Goal: Navigation & Orientation: Find specific page/section

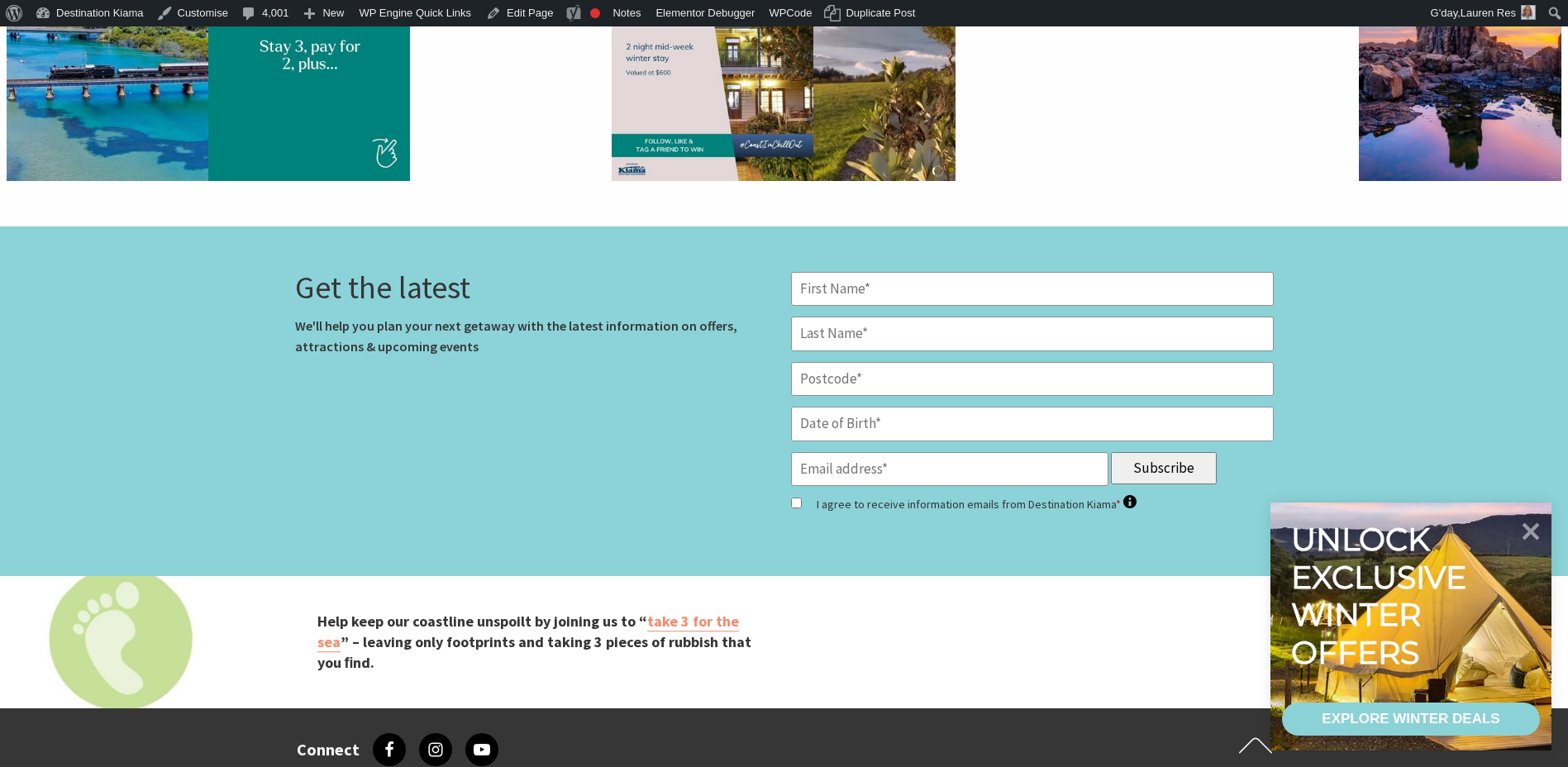
scroll to position [5122, 0]
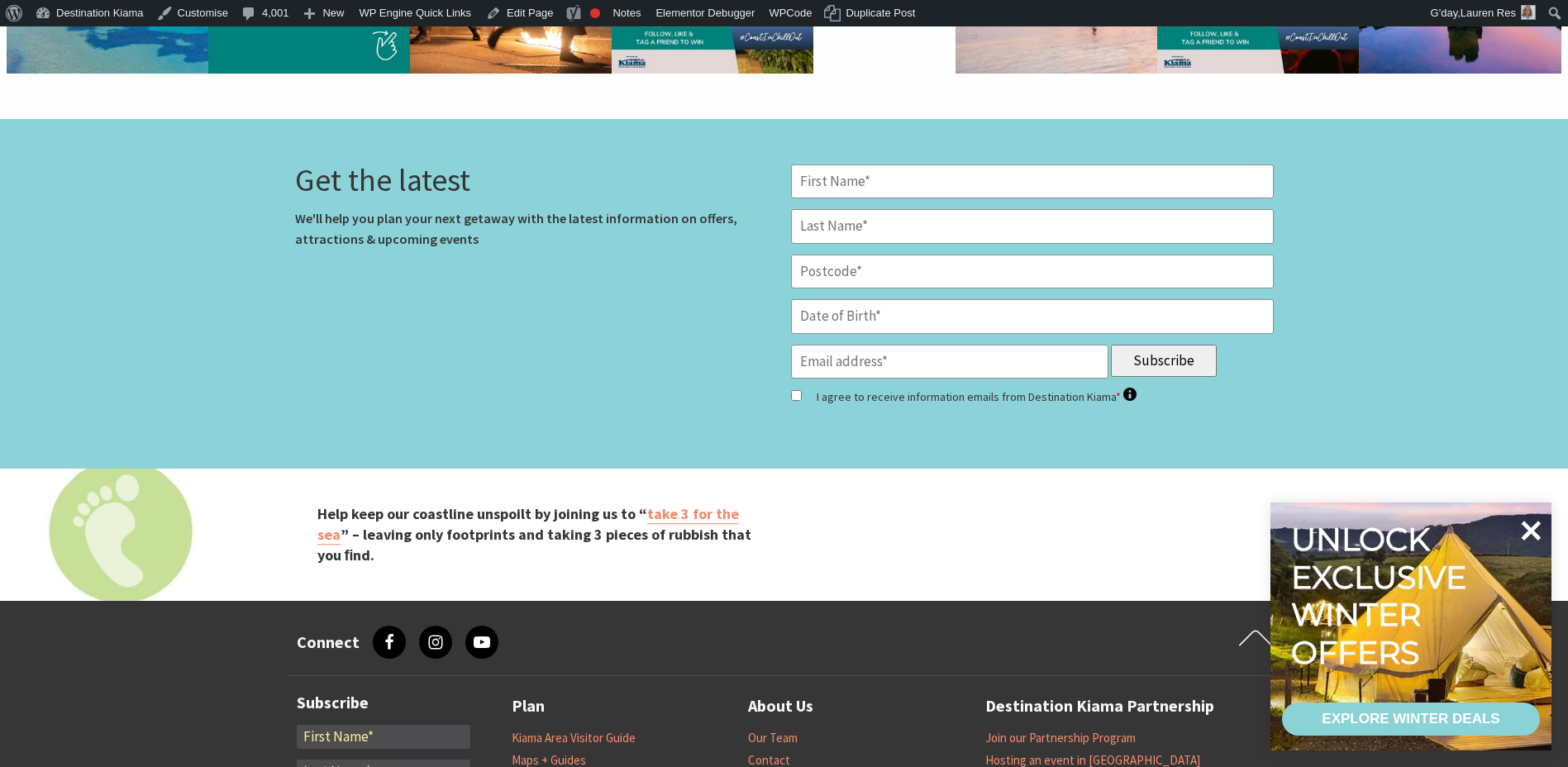
click at [1536, 526] on icon at bounding box center [1531, 530] width 20 height 20
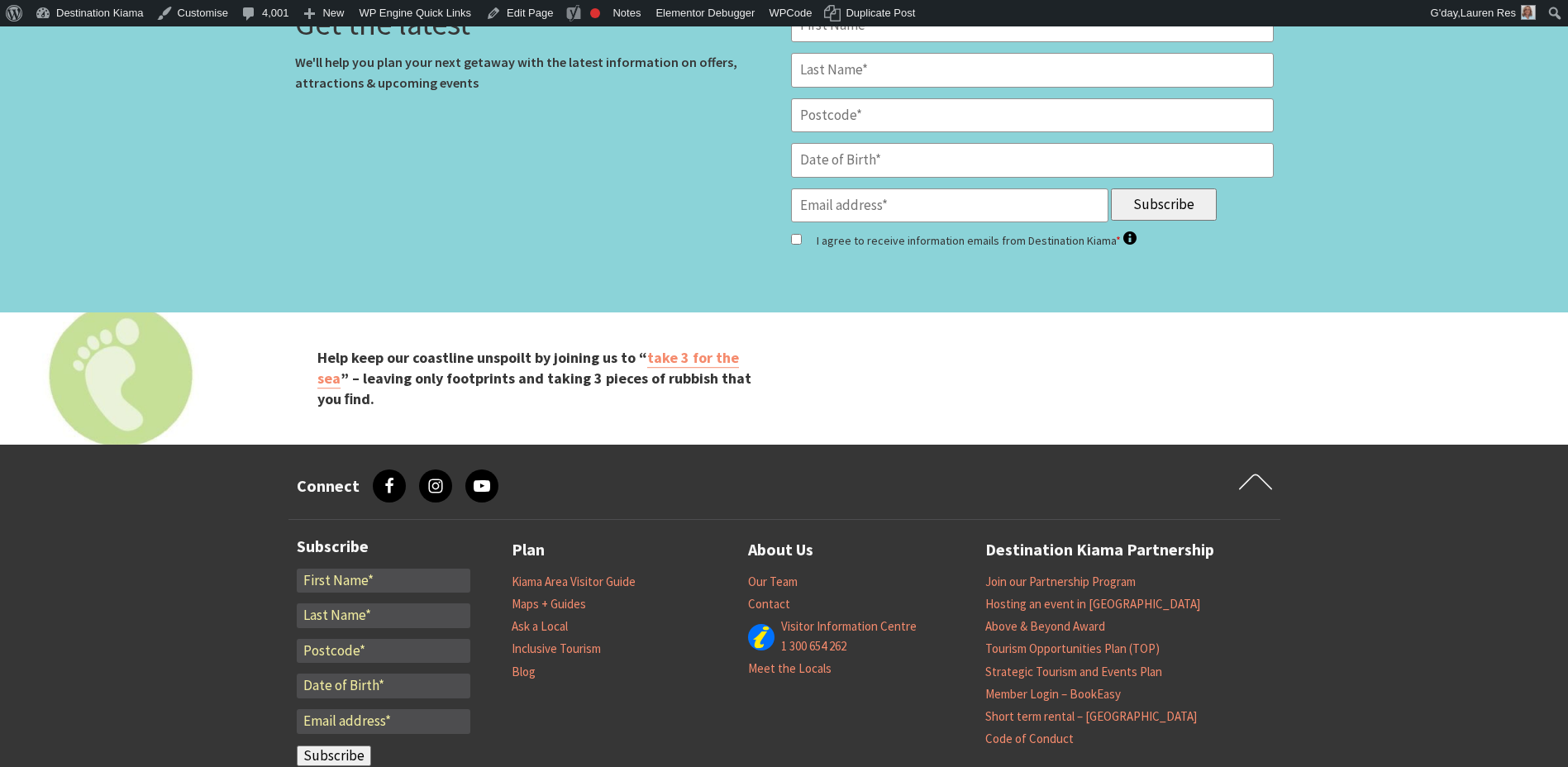
scroll to position [5537, 0]
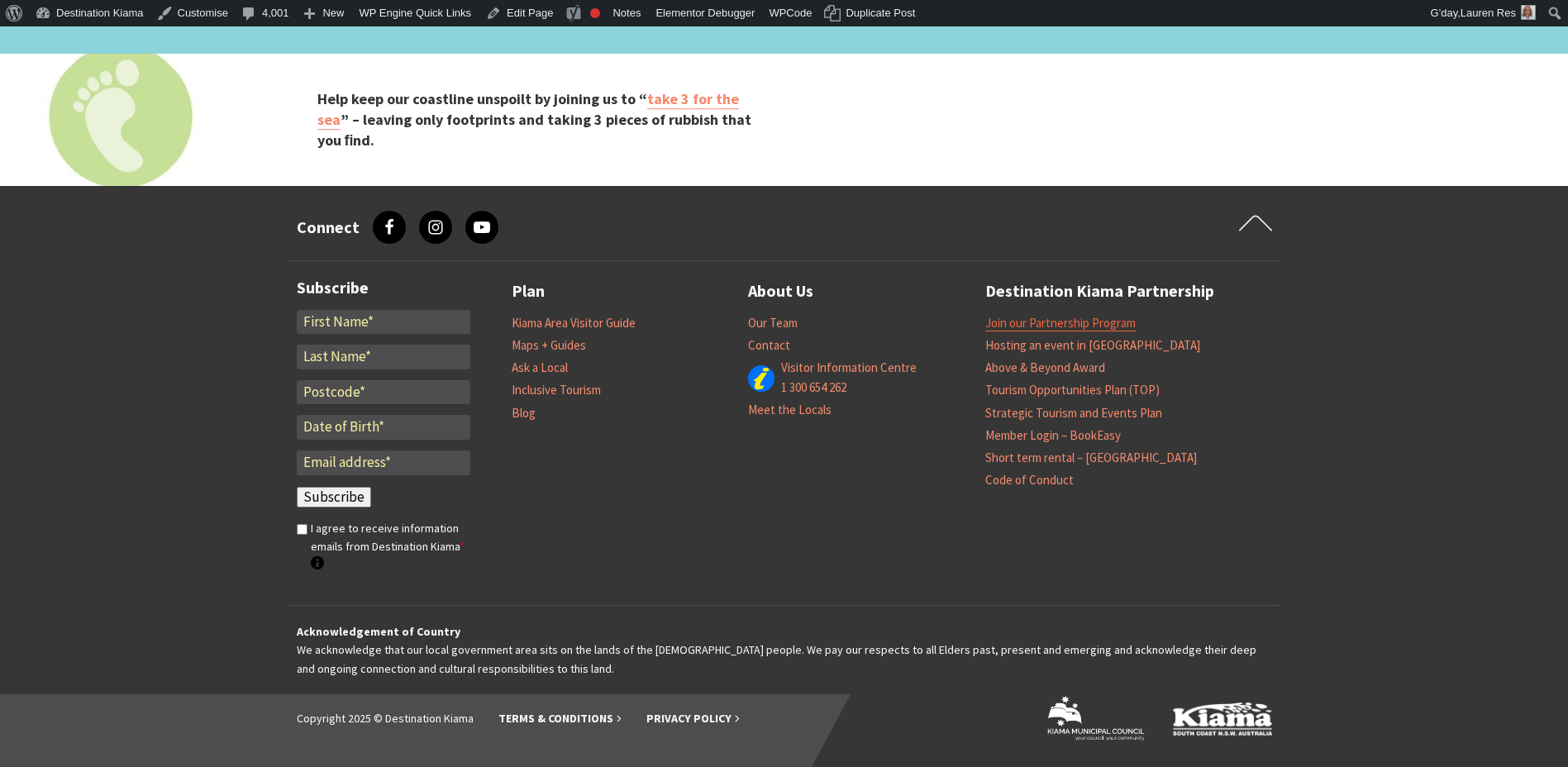
click at [1016, 324] on link "Join our Partnership Program" at bounding box center [1060, 322] width 150 height 16
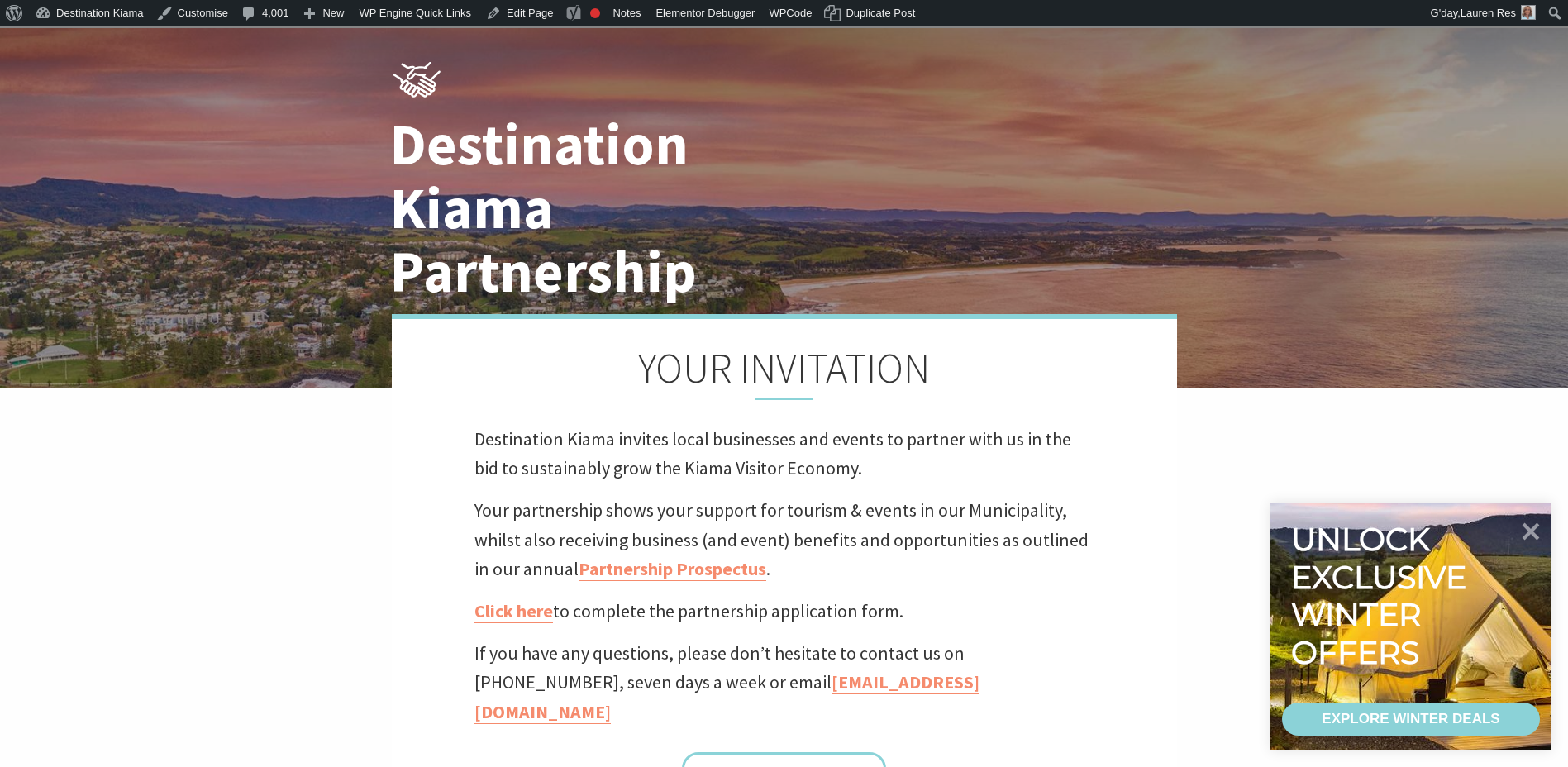
scroll to position [331, 0]
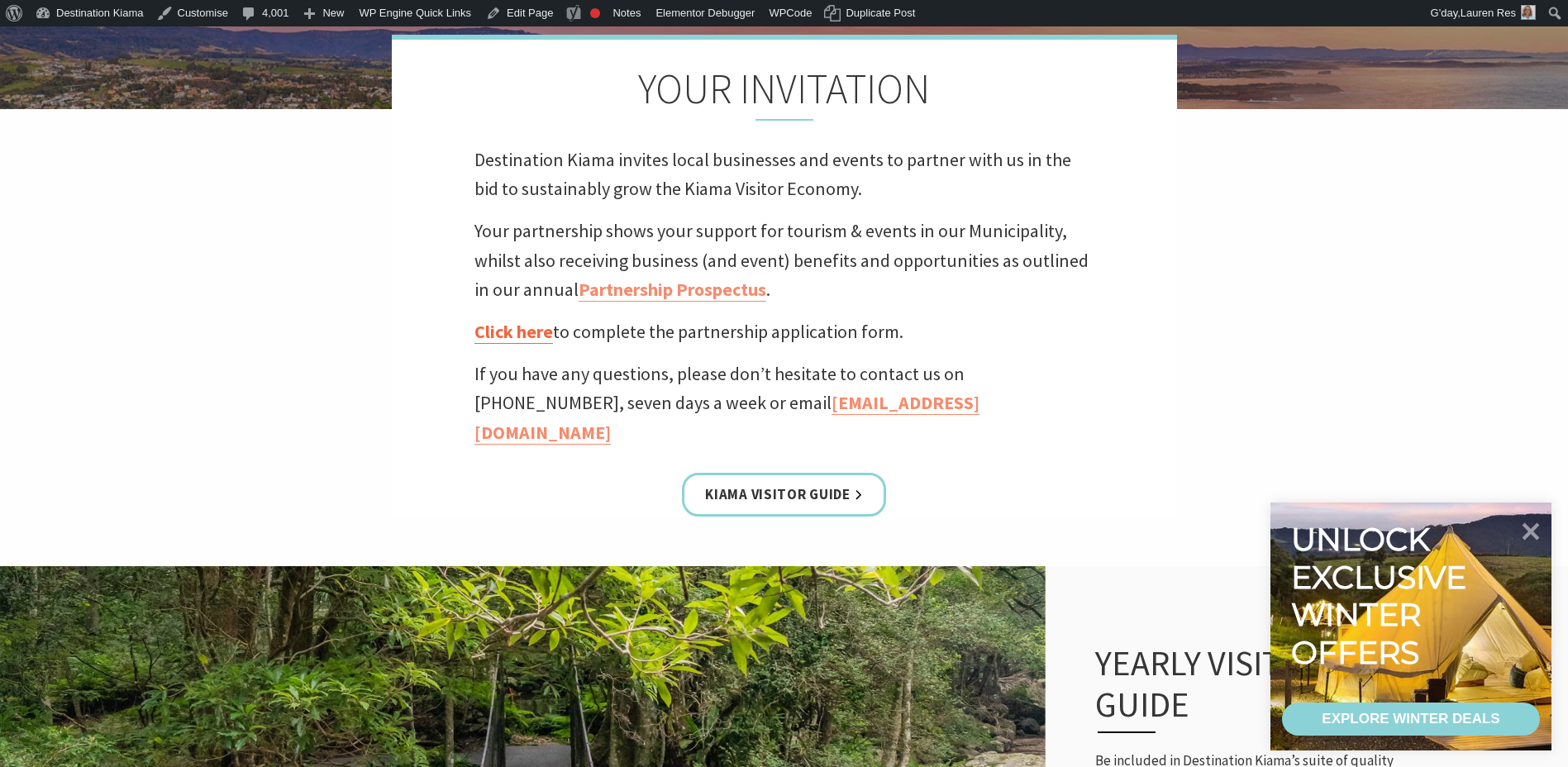
click at [518, 332] on link "Click here" at bounding box center [513, 332] width 78 height 24
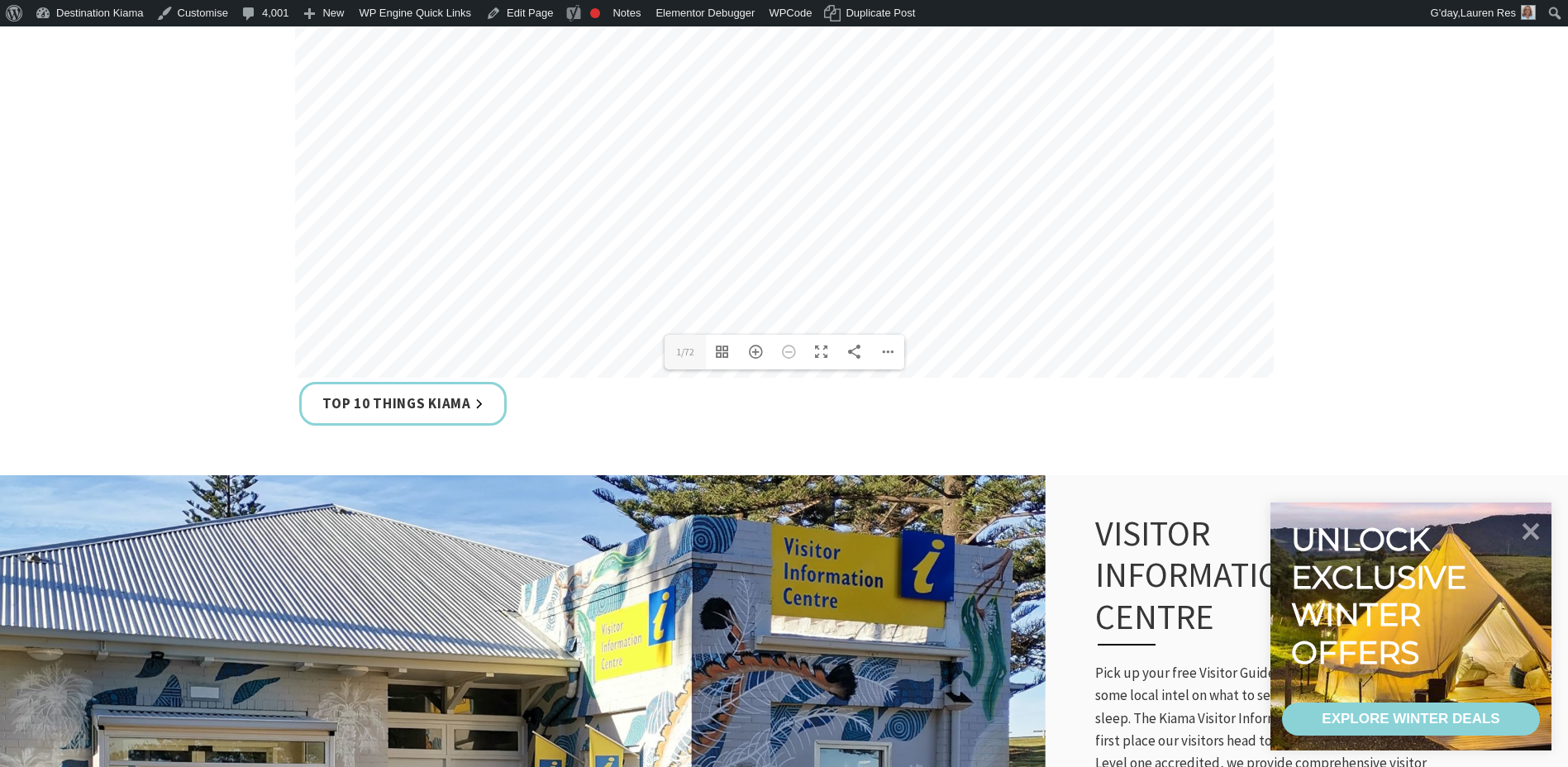
scroll to position [579, 0]
